Goal: Task Accomplishment & Management: Use online tool/utility

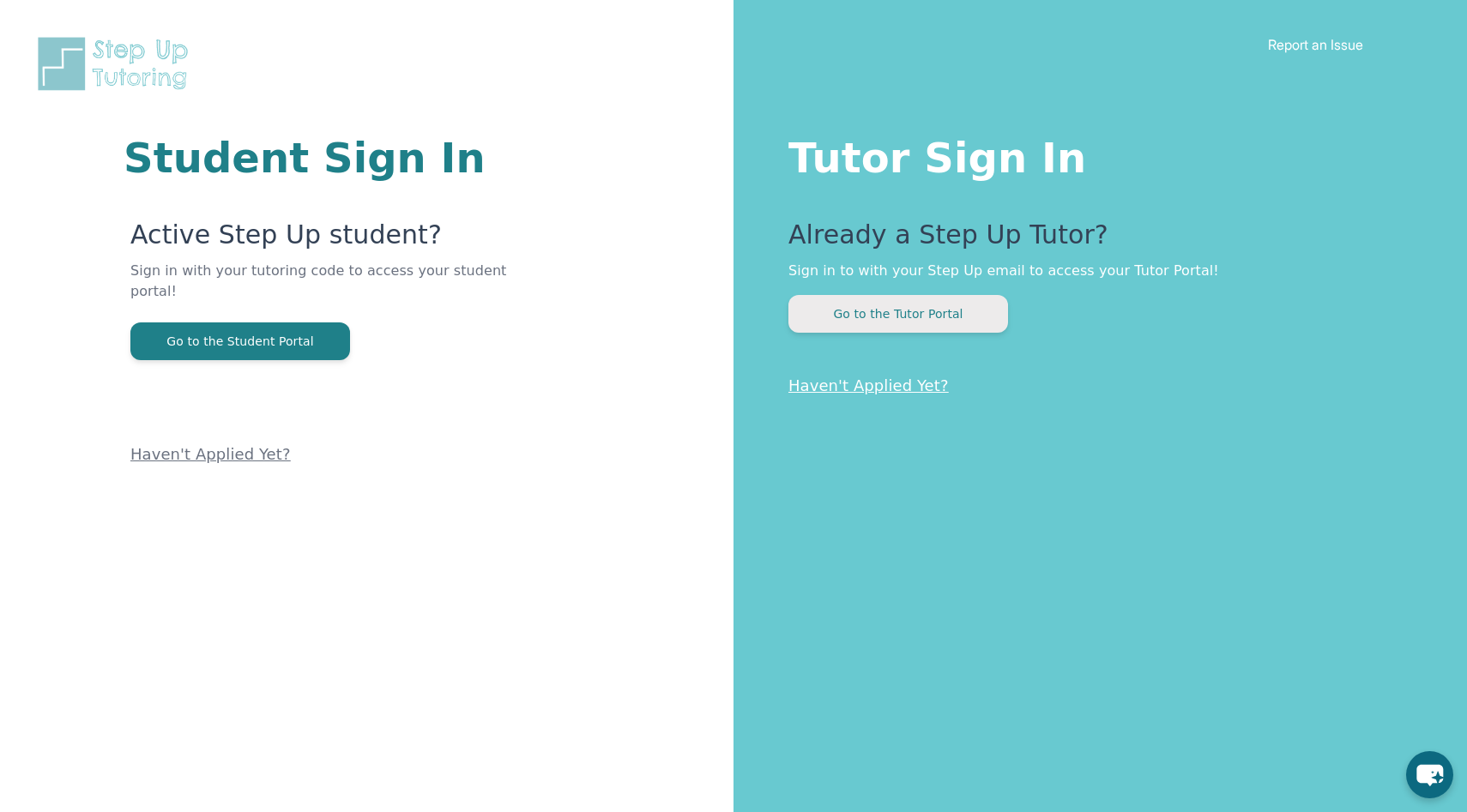
click at [811, 318] on button "Go to the Tutor Portal" at bounding box center [898, 314] width 220 height 37
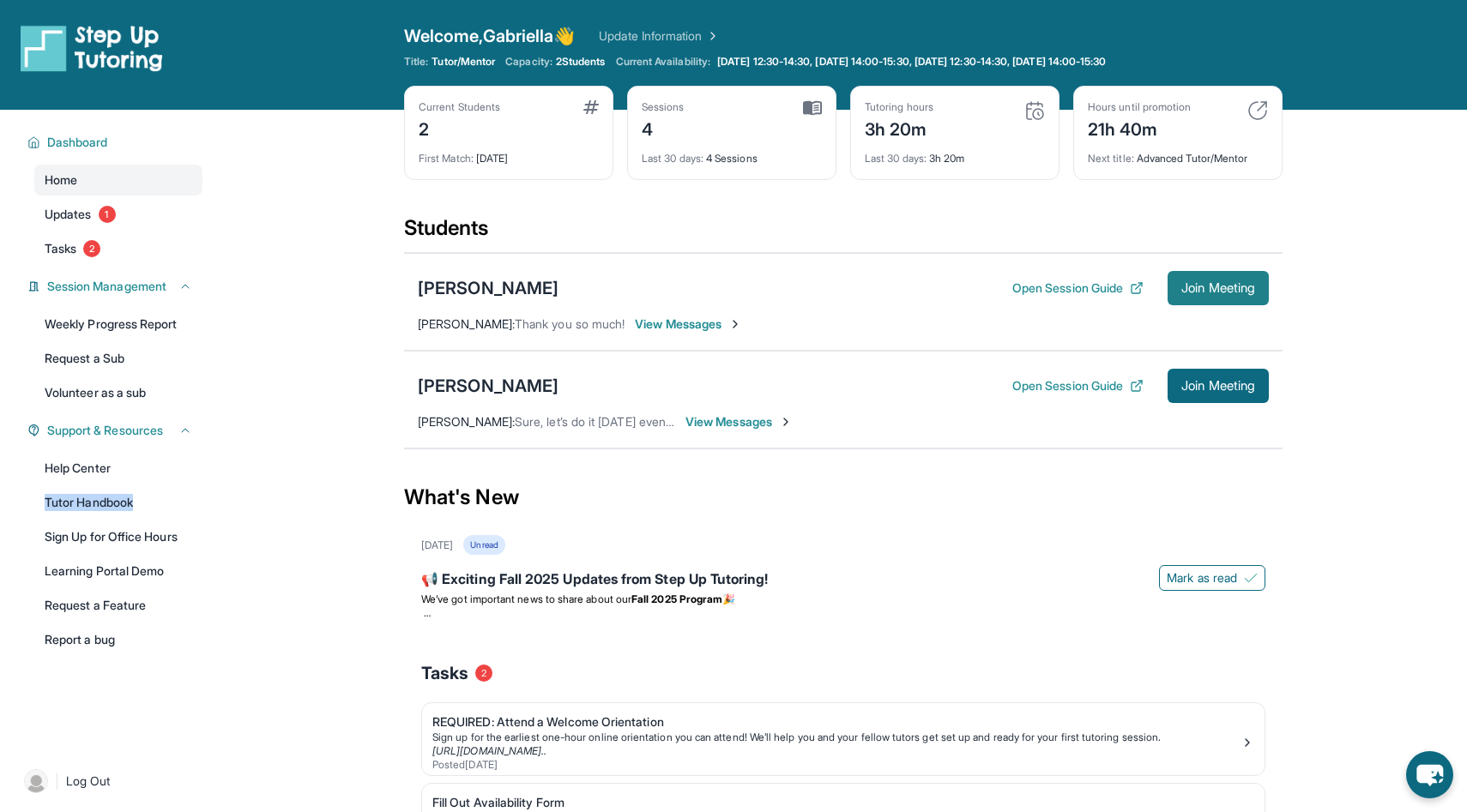
click at [1187, 296] on button "Join Meeting" at bounding box center [1218, 288] width 101 height 35
